Goal: Understand process/instructions: Learn how to perform a task or action

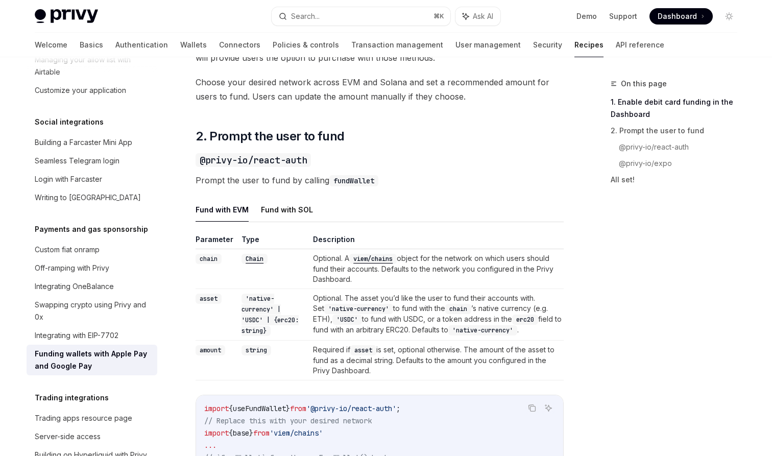
scroll to position [638, 0]
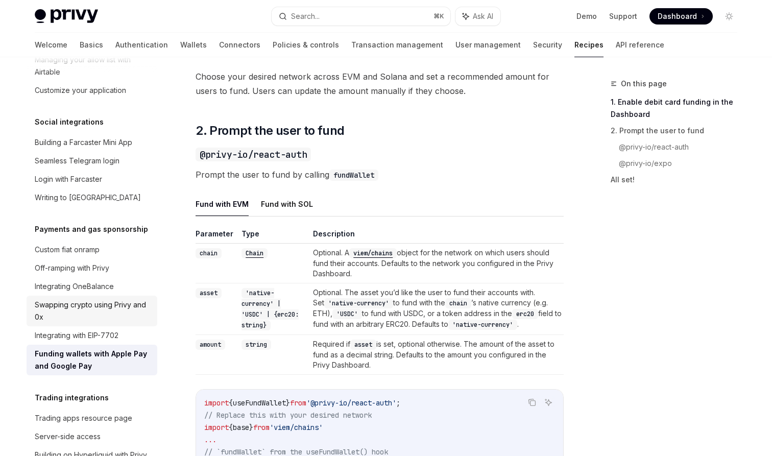
click at [131, 299] on div "Swapping crypto using Privy and 0x" at bounding box center [93, 311] width 116 height 25
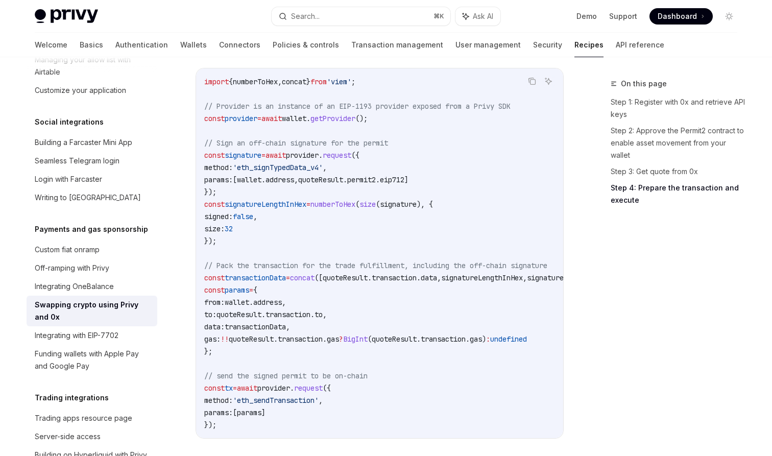
click at [270, 202] on span "signatureLengthInHex" at bounding box center [266, 204] width 82 height 9
copy span "signatureLengthInHex"
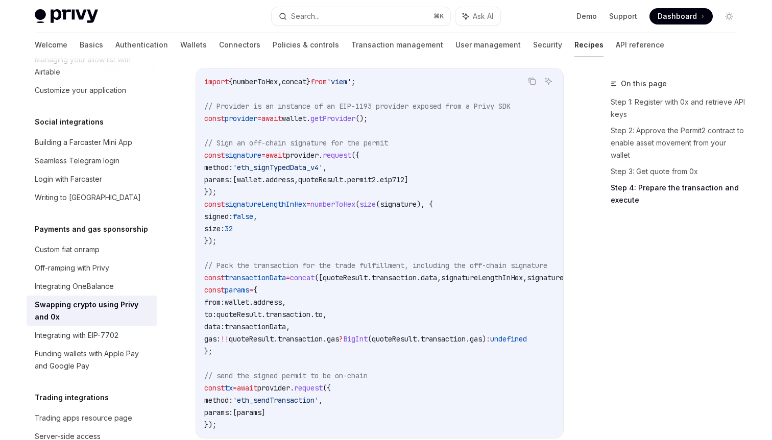
click at [299, 234] on code "import { numberToHex , concat } from 'viem' ; // Provider is an instance of an …" at bounding box center [402, 253] width 396 height 355
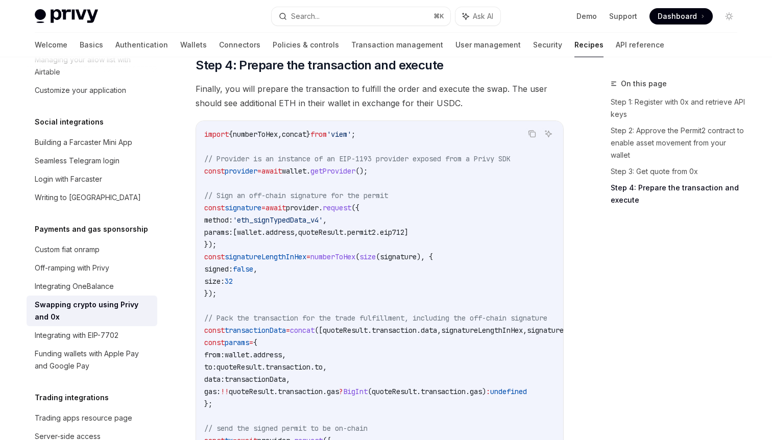
scroll to position [1088, 0]
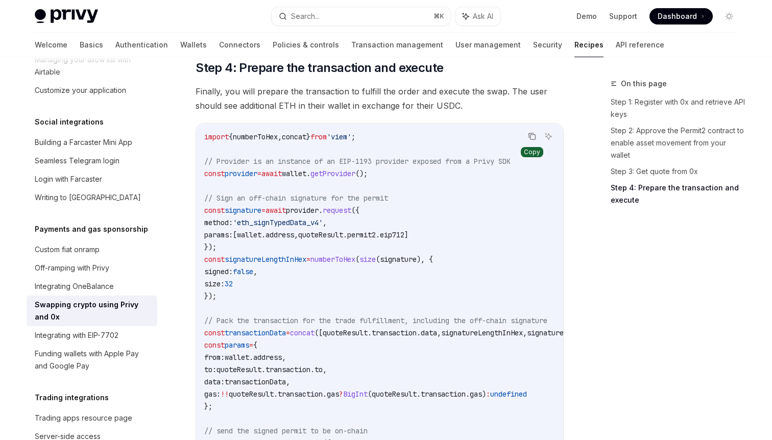
click at [529, 135] on icon "Copy the contents from the code block" at bounding box center [531, 135] width 5 height 5
click at [306, 262] on span "signatureLengthInHex" at bounding box center [266, 259] width 82 height 9
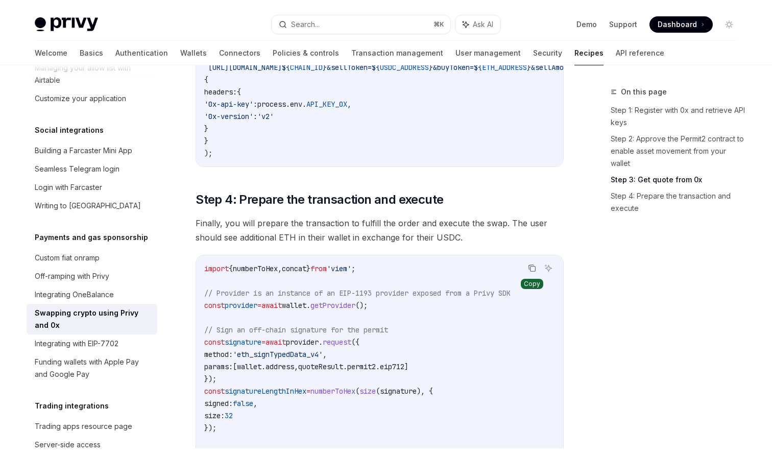
scroll to position [970, 0]
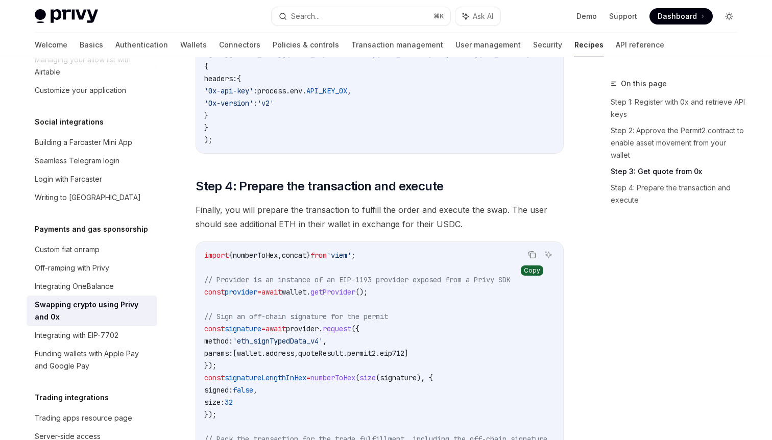
click at [731, 17] on icon "Toggle dark mode" at bounding box center [729, 16] width 8 height 8
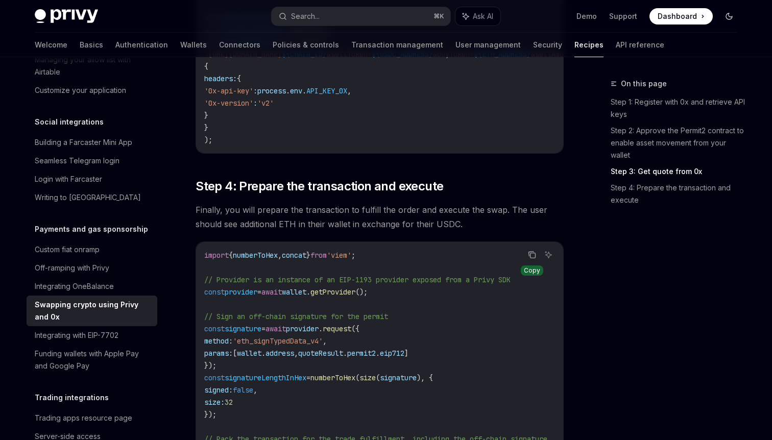
type textarea "*"
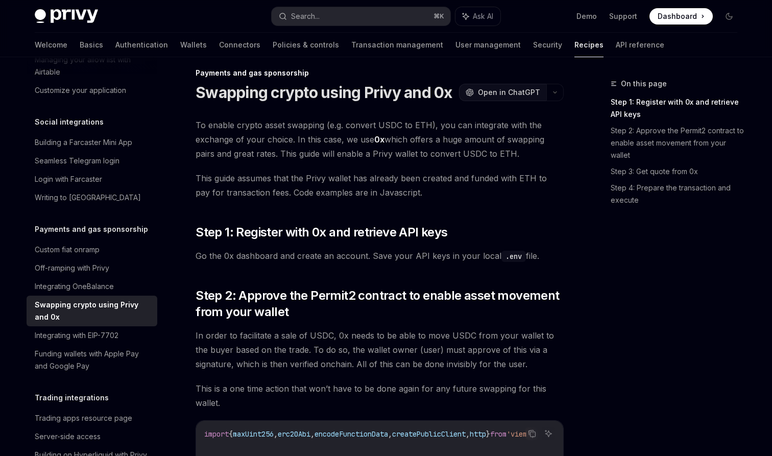
scroll to position [11, 0]
click at [493, 92] on span "Open in ChatGPT" at bounding box center [509, 92] width 62 height 10
